Goal: Find specific page/section: Find specific page/section

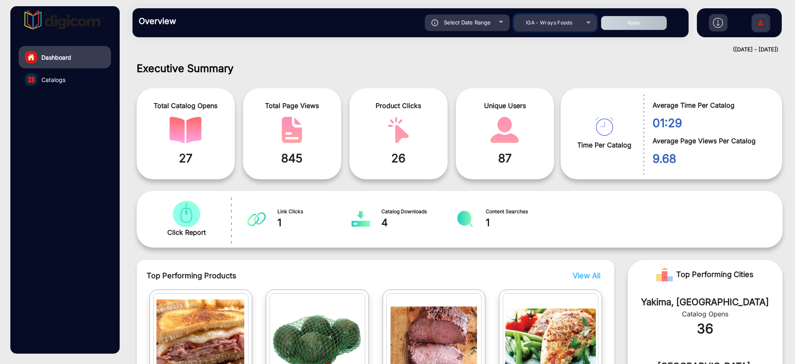
click at [544, 24] on span "IGA - Wrays Foods" at bounding box center [549, 22] width 46 height 6
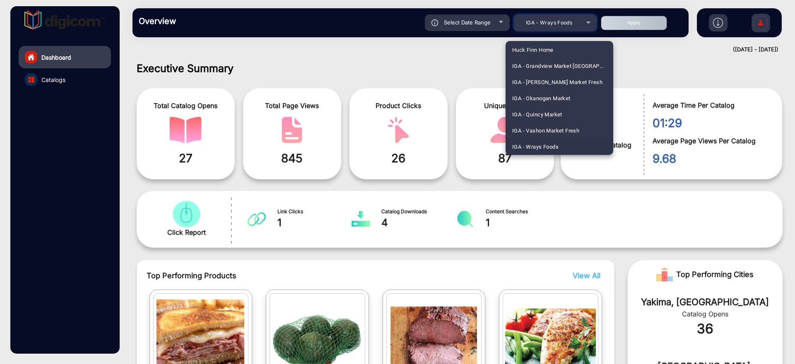
scroll to position [1315, 0]
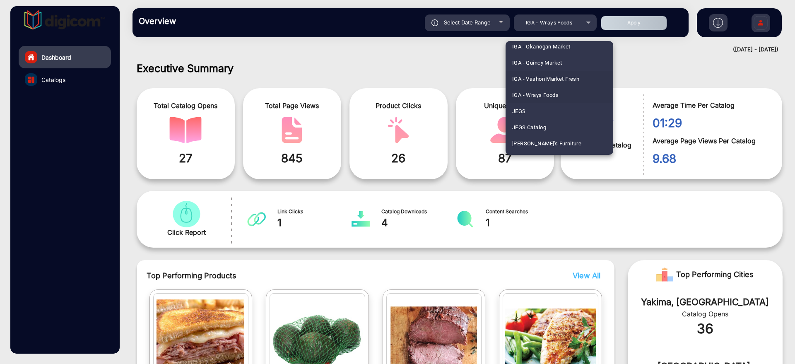
click at [553, 80] on span "IGA - Vashon Market Fresh" at bounding box center [545, 79] width 67 height 16
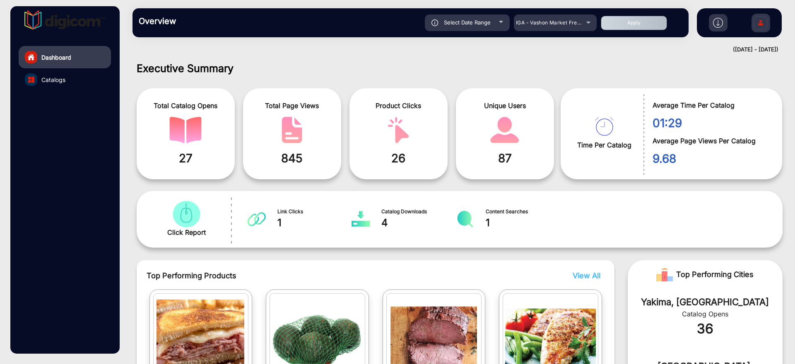
click at [644, 19] on button "Apply" at bounding box center [634, 23] width 66 height 15
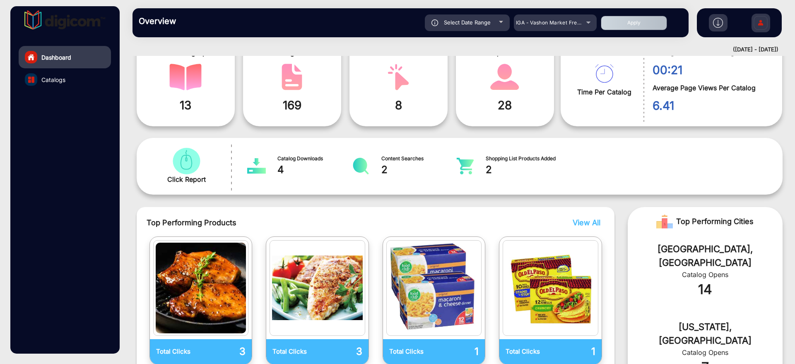
scroll to position [0, 0]
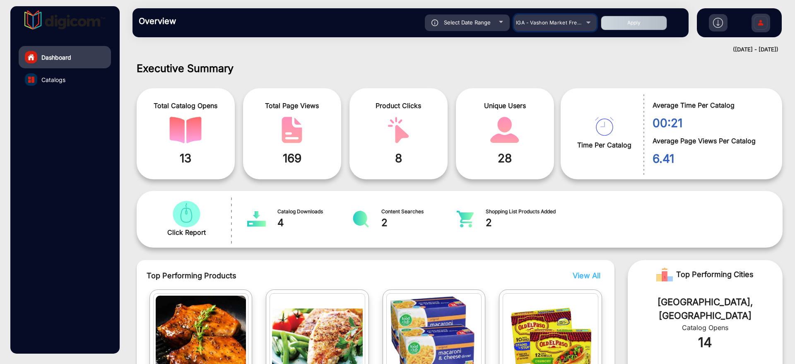
click at [563, 24] on span "IGA - Vashon Market Fresh" at bounding box center [549, 22] width 67 height 6
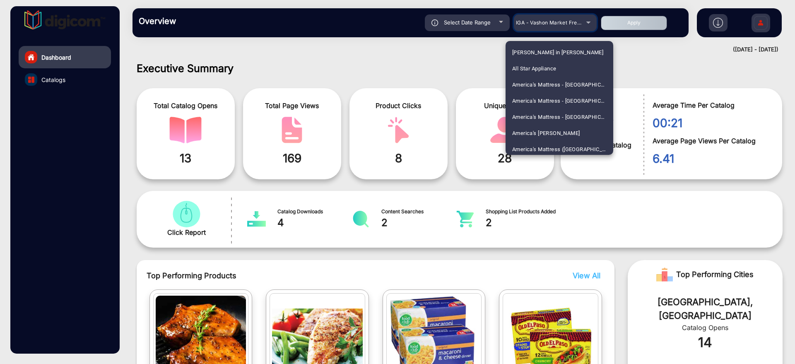
scroll to position [1247, 0]
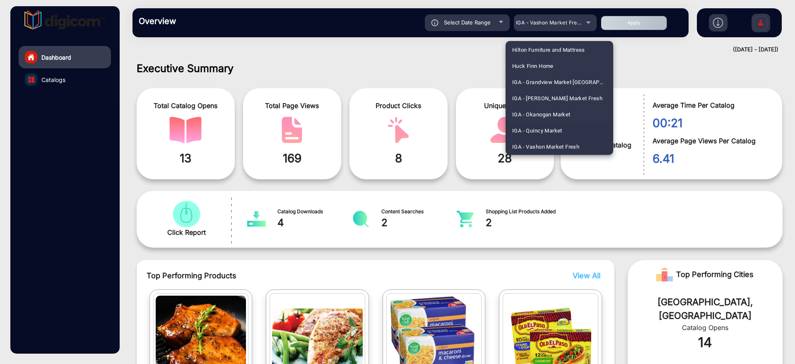
click at [580, 129] on mat-option "IGA - Quincy Market" at bounding box center [560, 131] width 108 height 16
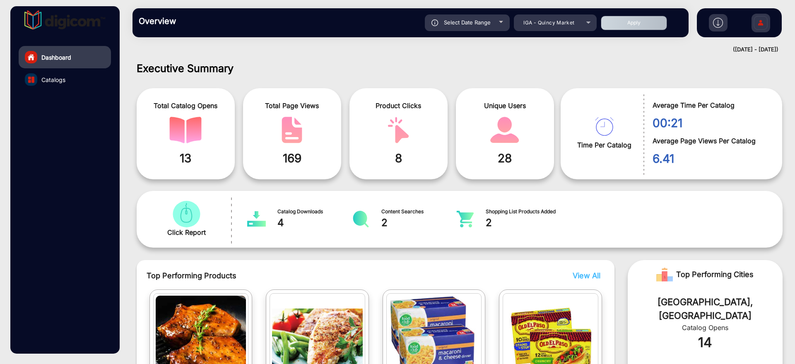
click at [629, 28] on button "Apply" at bounding box center [634, 23] width 66 height 15
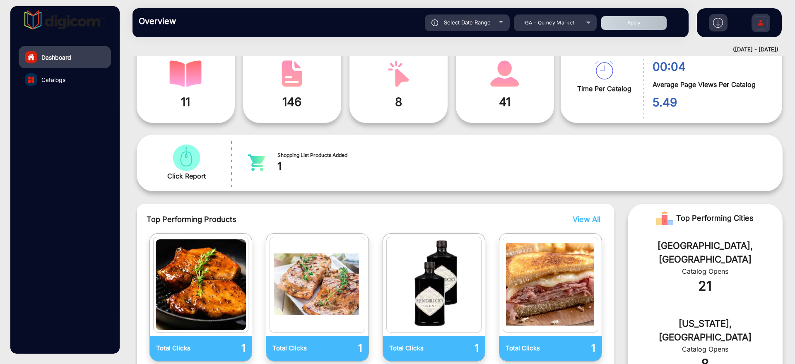
scroll to position [0, 0]
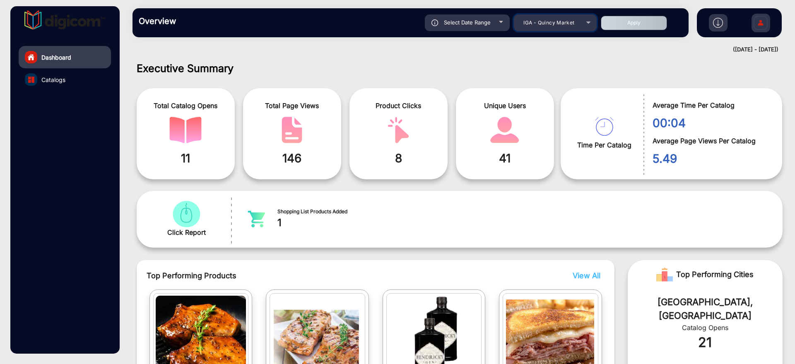
click at [569, 22] on span "IGA - Quincy Market" at bounding box center [549, 22] width 51 height 6
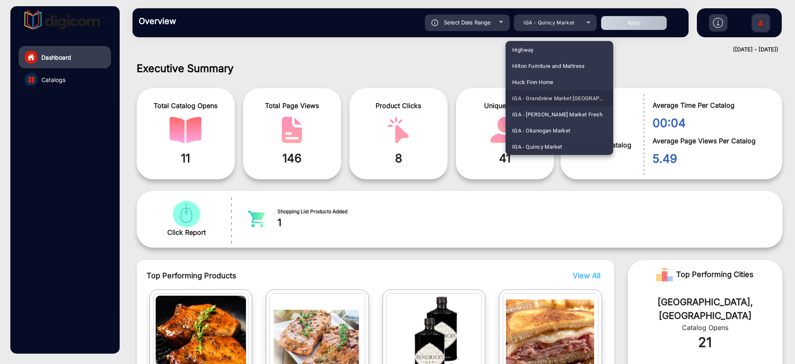
click at [578, 101] on span "IGA - Grandview Market [GEOGRAPHIC_DATA][PERSON_NAME]" at bounding box center [559, 98] width 94 height 16
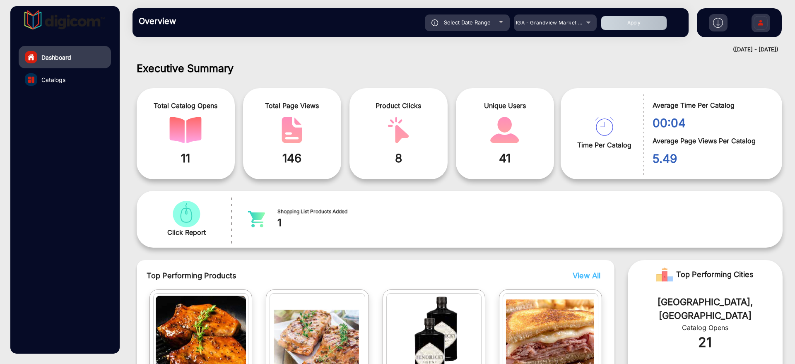
click at [610, 26] on button "Apply" at bounding box center [634, 23] width 66 height 15
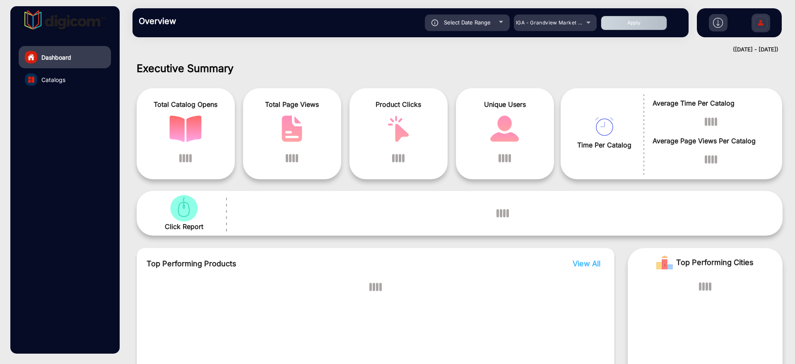
scroll to position [6, 0]
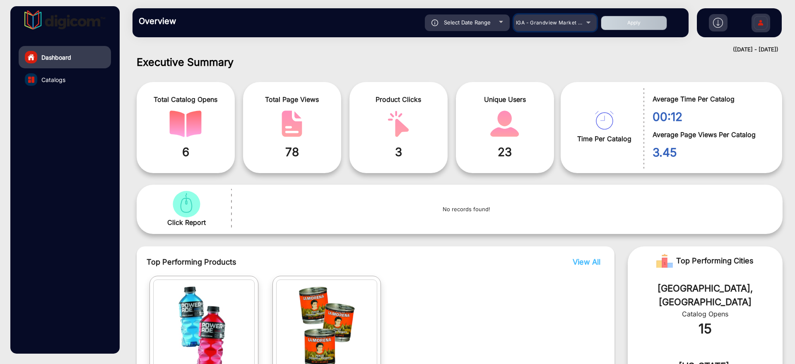
click at [560, 28] on mat-select "IGA - Grandview Market [GEOGRAPHIC_DATA][PERSON_NAME]" at bounding box center [555, 23] width 83 height 17
click at [568, 22] on span "IGA - Grandview Market [GEOGRAPHIC_DATA][PERSON_NAME]" at bounding box center [595, 22] width 158 height 6
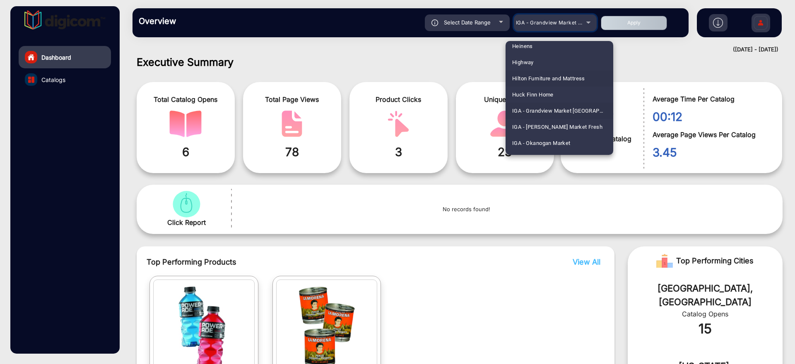
scroll to position [1234, 0]
click at [581, 108] on span "IGA - [PERSON_NAME] Market Fresh" at bounding box center [557, 111] width 90 height 16
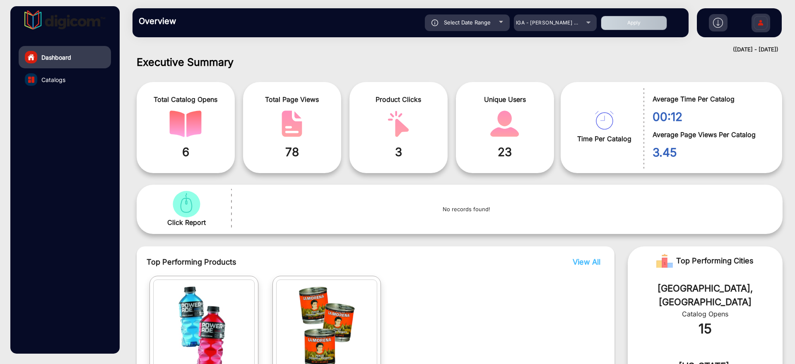
click at [621, 30] on div "Select Date Range [DATE] [DATE] – [DATE] [DATE] IGA - [PERSON_NAME] Market Fres…" at bounding box center [438, 23] width 490 height 17
click at [621, 25] on button "Apply" at bounding box center [634, 23] width 66 height 15
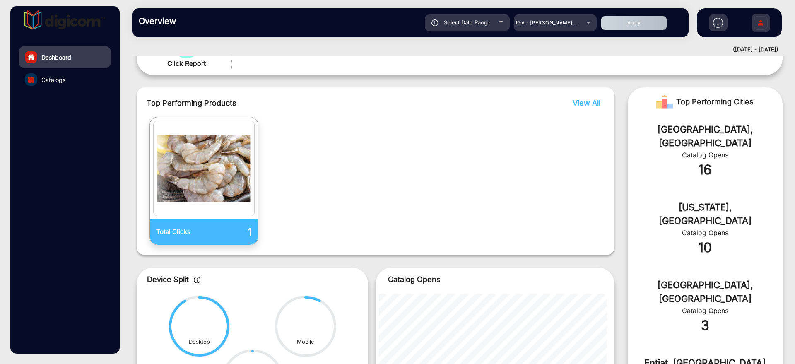
scroll to position [106, 0]
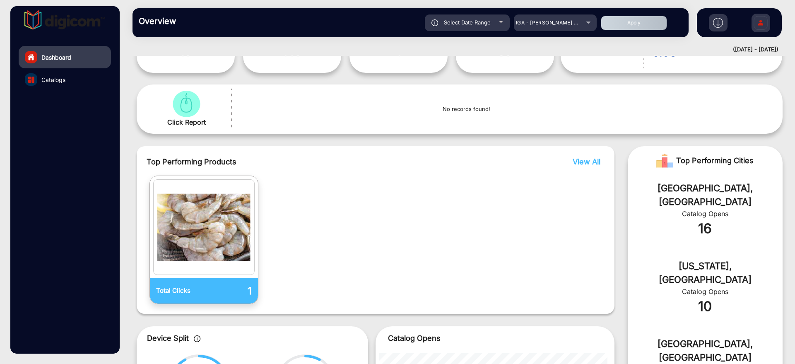
click at [578, 161] on span "View All" at bounding box center [587, 161] width 28 height 9
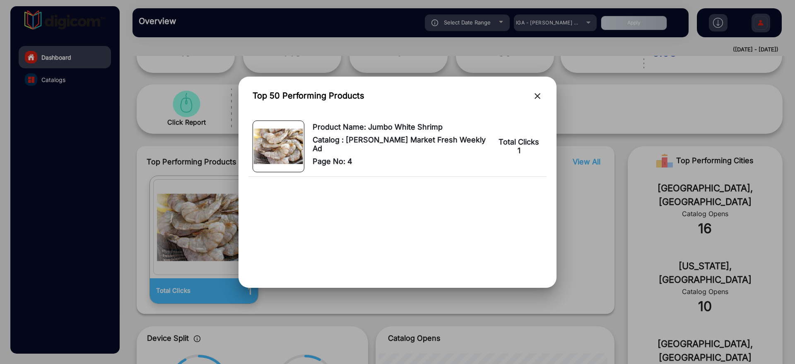
click at [540, 96] on mat-icon "close" at bounding box center [538, 96] width 10 height 10
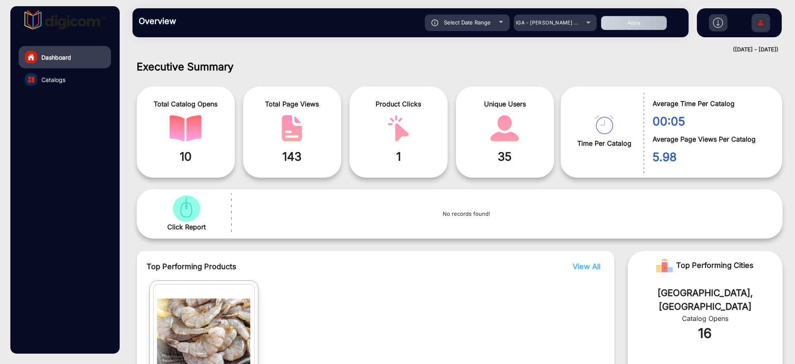
scroll to position [0, 0]
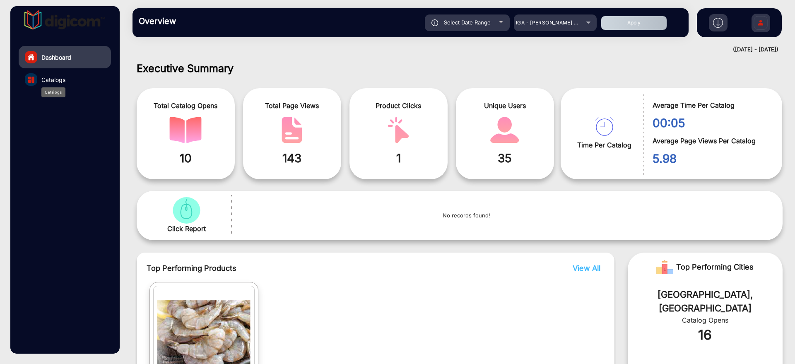
click at [61, 76] on span "Catalogs" at bounding box center [53, 79] width 24 height 9
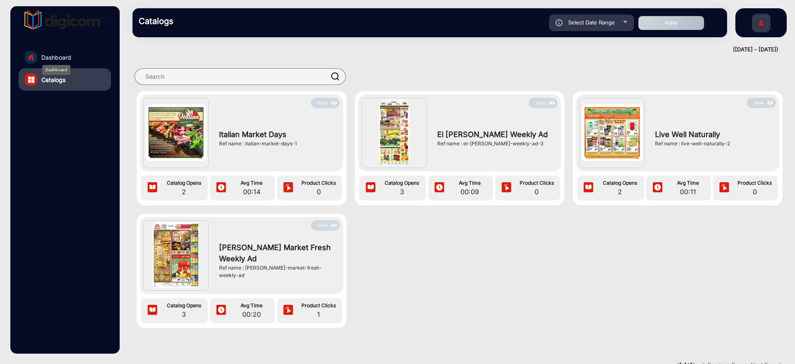
click at [64, 60] on span "Dashboard" at bounding box center [56, 57] width 30 height 9
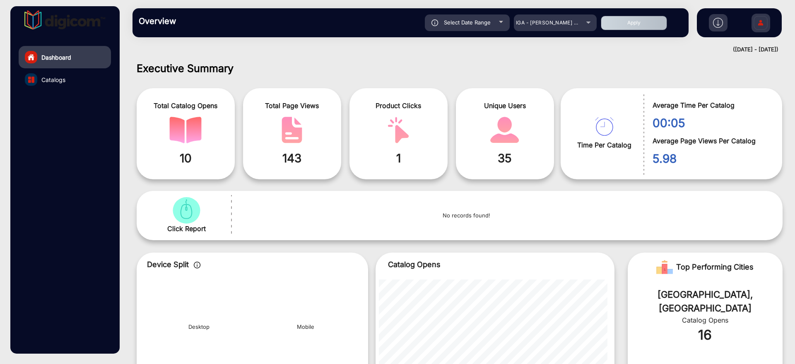
scroll to position [6, 0]
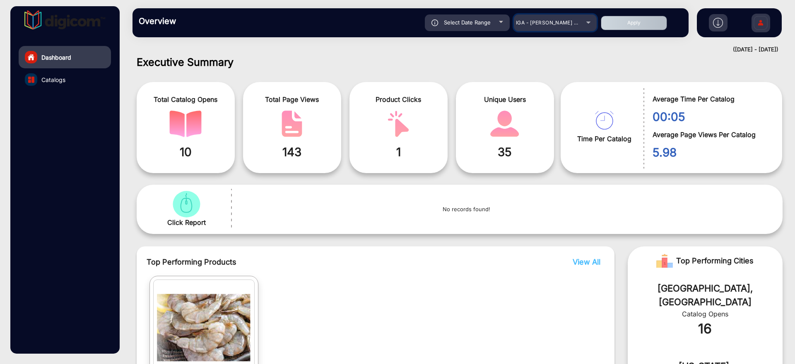
click at [577, 18] on div "IGA - [PERSON_NAME] Market Fresh" at bounding box center [549, 23] width 66 height 10
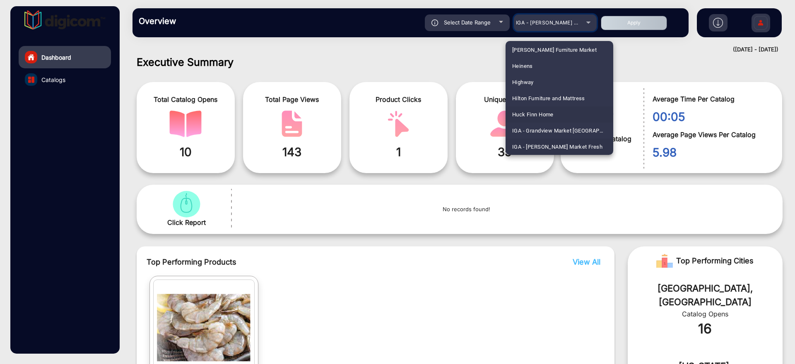
scroll to position [1250, 0]
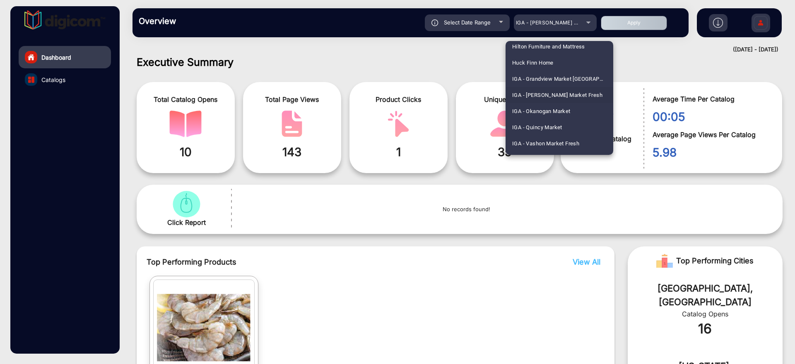
click at [581, 96] on span "IGA - [PERSON_NAME] Market Fresh" at bounding box center [557, 95] width 90 height 16
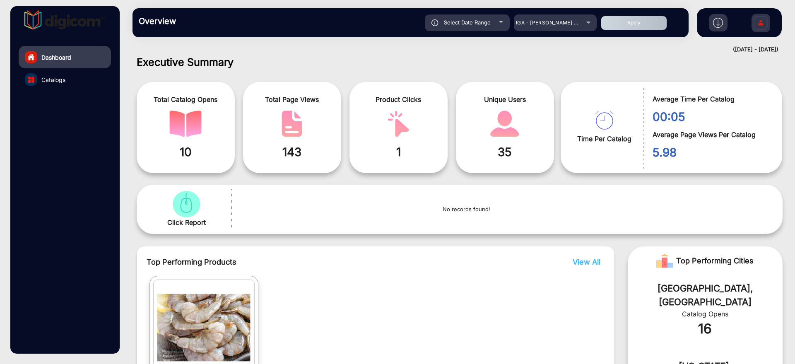
click at [662, 25] on button "Apply" at bounding box center [634, 23] width 66 height 15
click at [548, 18] on div "IGA - [PERSON_NAME] Market Fresh" at bounding box center [549, 23] width 66 height 10
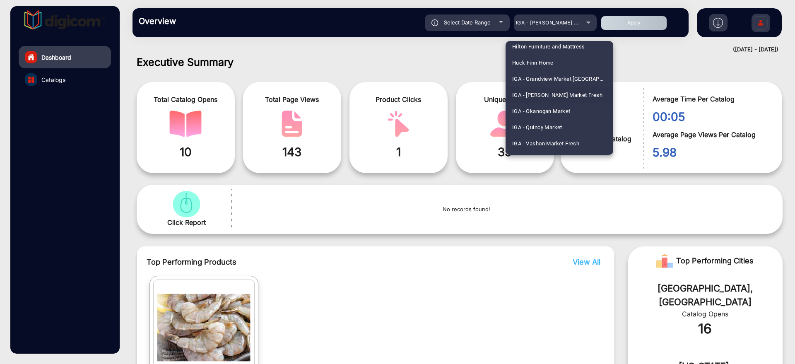
click at [573, 98] on span "IGA - [PERSON_NAME] Market Fresh" at bounding box center [557, 95] width 90 height 16
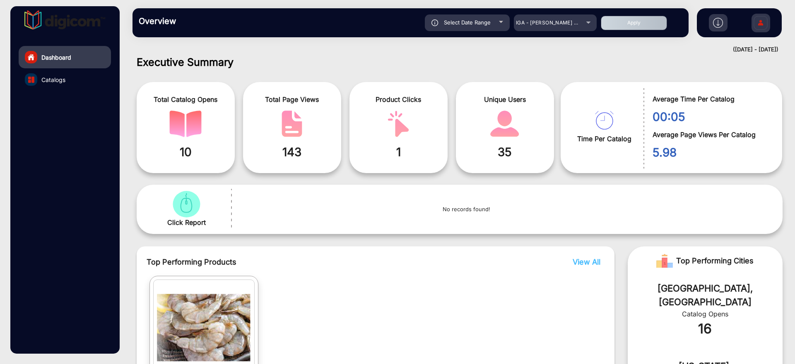
click at [642, 29] on button "Apply" at bounding box center [634, 23] width 66 height 15
click at [642, 26] on button "Apply" at bounding box center [634, 23] width 66 height 15
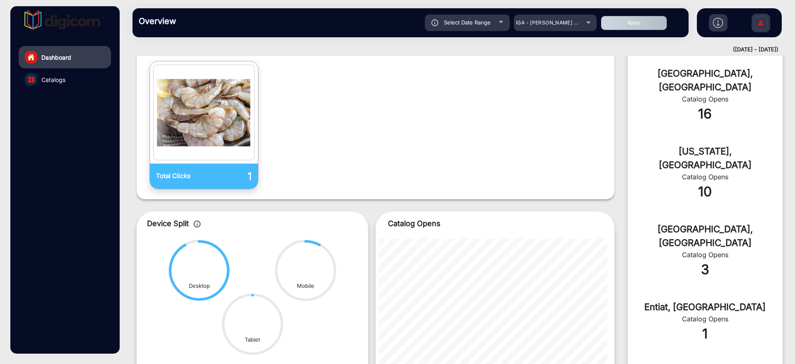
scroll to position [314, 0]
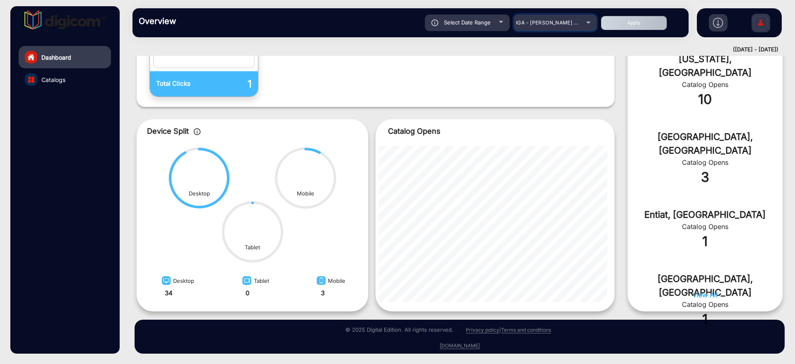
click at [575, 20] on span "IGA - [PERSON_NAME] Market Fresh" at bounding box center [561, 22] width 91 height 6
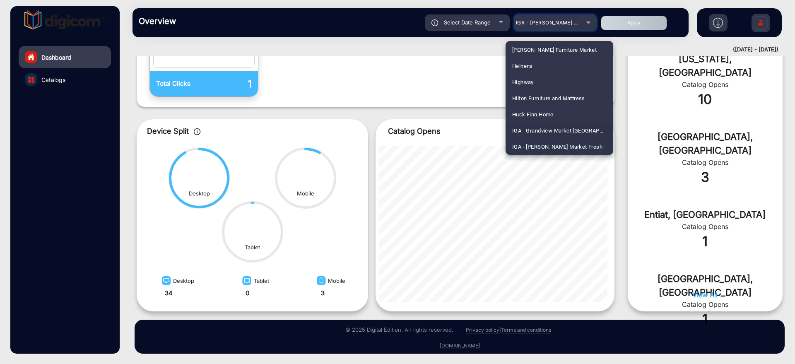
scroll to position [1250, 0]
click at [576, 97] on span "IGA - [PERSON_NAME] Market Fresh" at bounding box center [557, 95] width 90 height 16
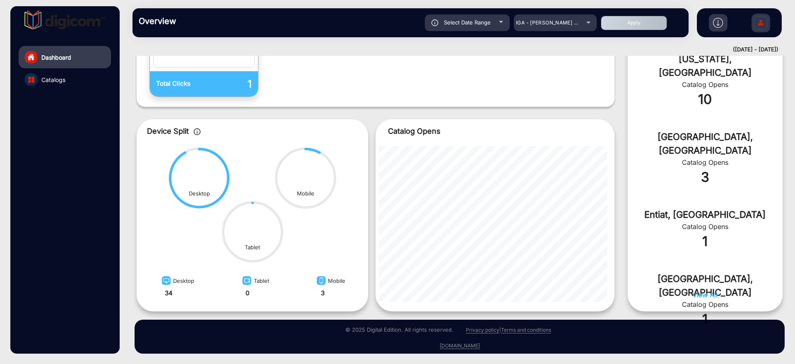
click at [631, 24] on button "Apply" at bounding box center [634, 23] width 66 height 15
click at [581, 24] on span "IGA - [PERSON_NAME] Market Fresh" at bounding box center [561, 22] width 91 height 6
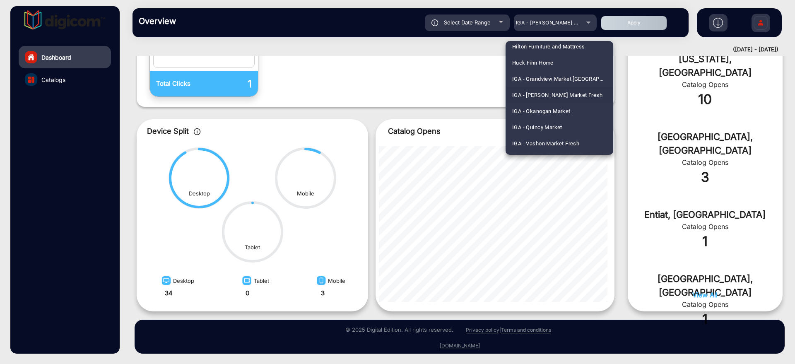
click at [581, 95] on span "IGA - [PERSON_NAME] Market Fresh" at bounding box center [557, 95] width 90 height 16
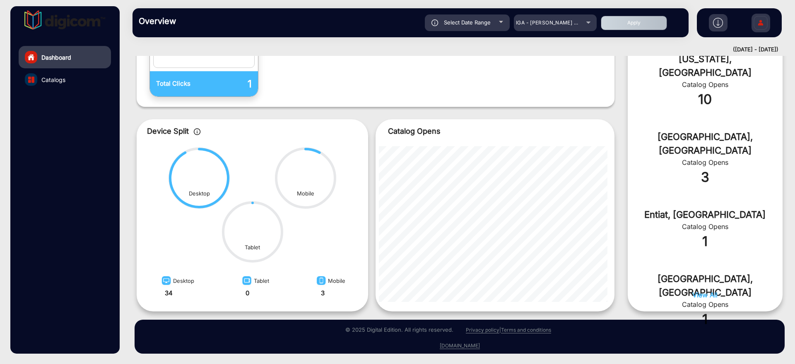
click at [640, 22] on button "Apply" at bounding box center [634, 23] width 66 height 15
click at [584, 22] on div "IGA - [PERSON_NAME] Market Fresh" at bounding box center [555, 23] width 83 height 10
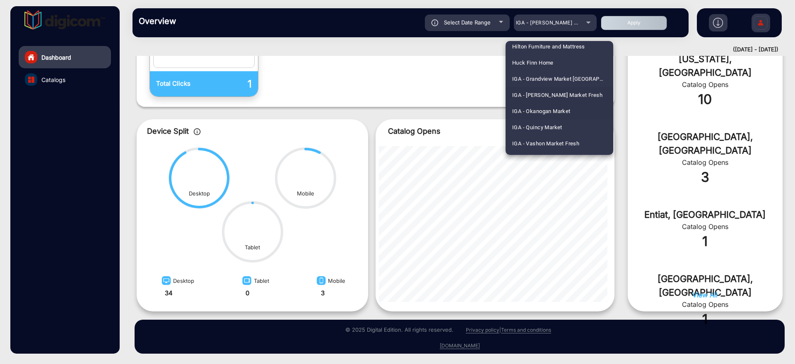
click at [567, 111] on span "IGA - Okanogan Market" at bounding box center [541, 111] width 58 height 16
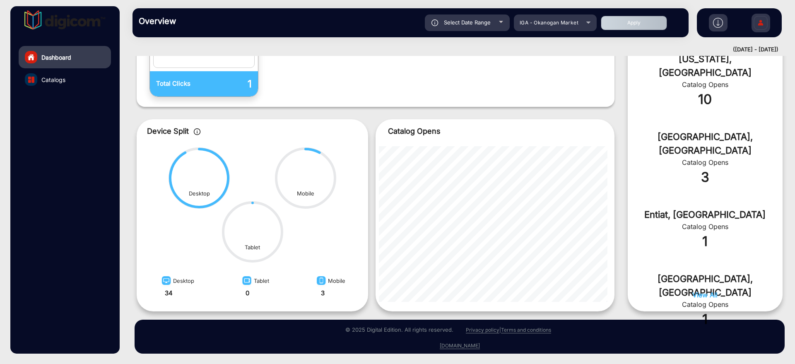
click at [638, 13] on div "Overview Reports Understand what makes your customers tick and learn how they a…" at bounding box center [411, 22] width 556 height 29
click at [637, 20] on button "Apply" at bounding box center [634, 23] width 66 height 15
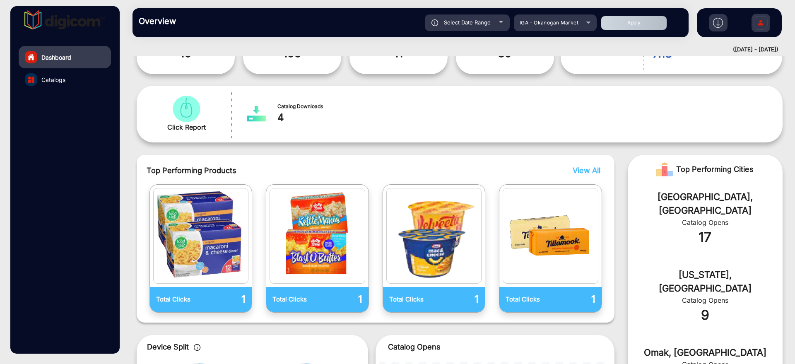
scroll to position [110, 0]
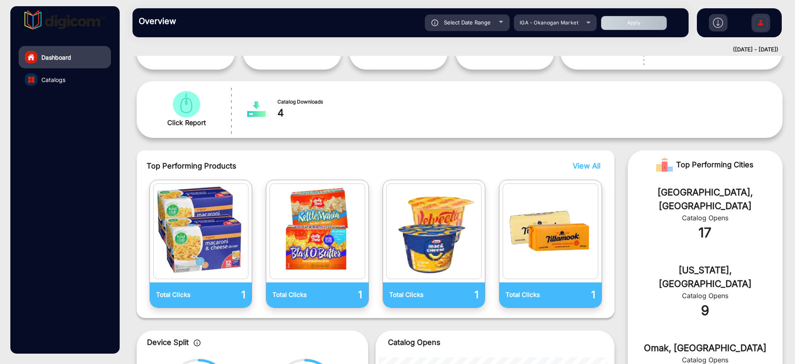
click at [594, 166] on span "View All" at bounding box center [587, 166] width 28 height 9
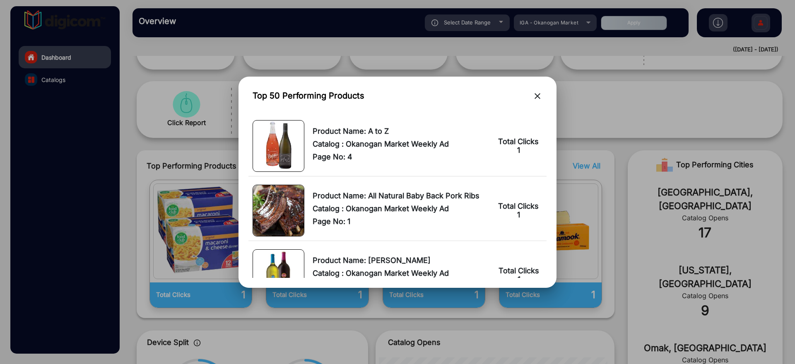
scroll to position [0, 0]
click at [538, 95] on mat-icon "close" at bounding box center [538, 96] width 10 height 10
